Goal: Task Accomplishment & Management: Complete application form

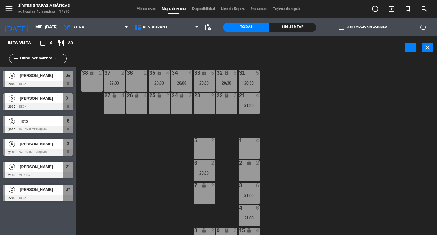
click at [211, 195] on div "7 lock 2" at bounding box center [204, 192] width 21 height 21
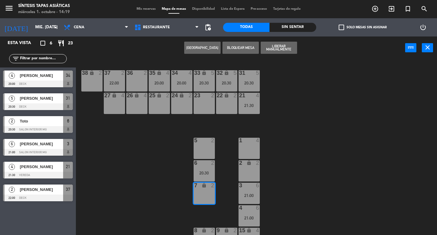
click at [205, 46] on button "[GEOGRAPHIC_DATA]" at bounding box center [202, 48] width 36 height 12
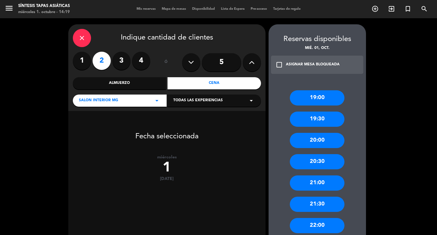
click at [105, 64] on label "2" at bounding box center [102, 61] width 18 height 18
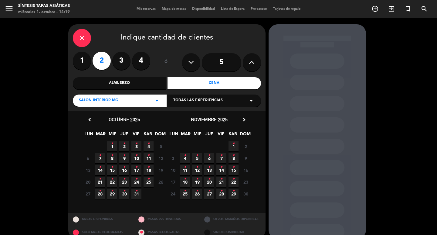
click at [114, 145] on span "1 •" at bounding box center [112, 146] width 10 height 10
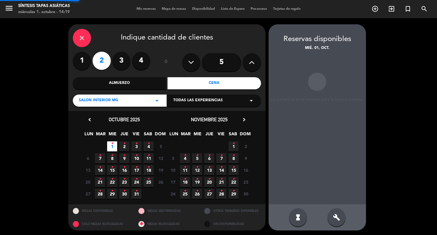
scroll to position [1, 0]
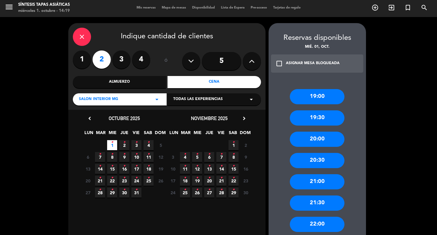
click at [323, 158] on div "20:30" at bounding box center [317, 160] width 55 height 15
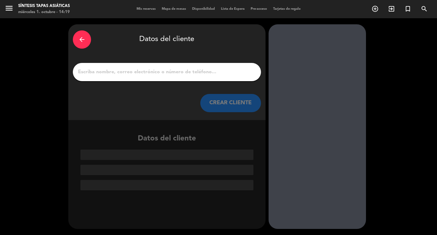
click at [124, 72] on input "1" at bounding box center [166, 72] width 179 height 8
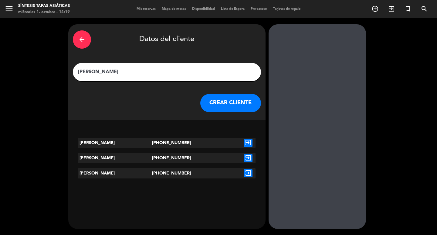
type input "[PERSON_NAME]"
click at [249, 144] on icon "exit_to_app" at bounding box center [248, 143] width 9 height 8
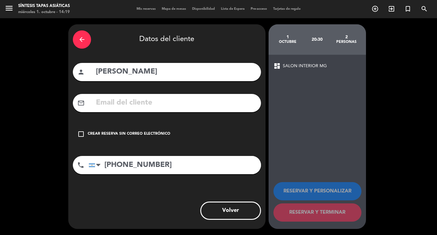
click at [82, 134] on icon "check_box_outline_blank" at bounding box center [80, 133] width 7 height 7
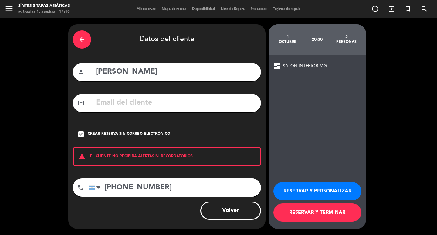
click at [333, 212] on button "RESERVAR Y TERMINAR" at bounding box center [317, 212] width 88 height 18
